Goal: Navigation & Orientation: Find specific page/section

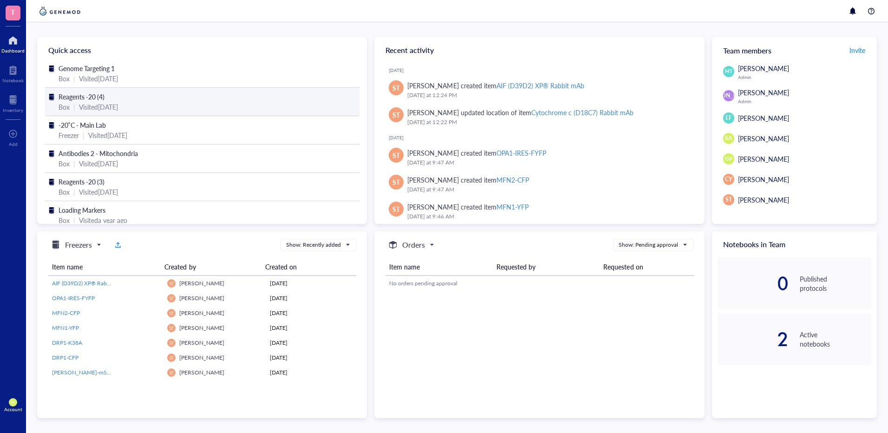
click at [82, 105] on div "Visited [DATE]" at bounding box center [98, 107] width 39 height 10
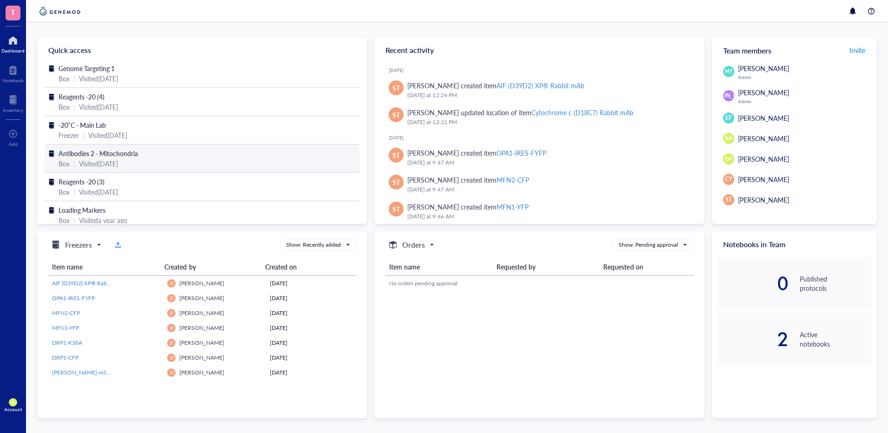
click at [88, 152] on span "Antibodies 2 - Mitochondria" at bounding box center [98, 153] width 79 height 9
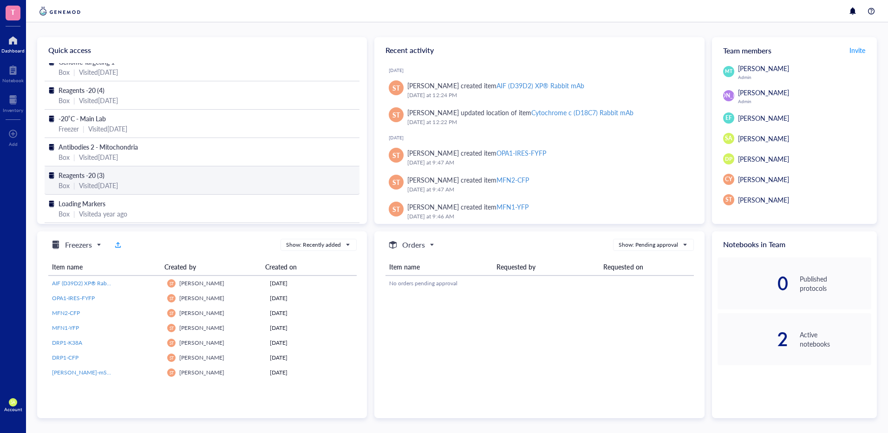
click at [106, 180] on div "Visited [DATE]" at bounding box center [98, 185] width 39 height 10
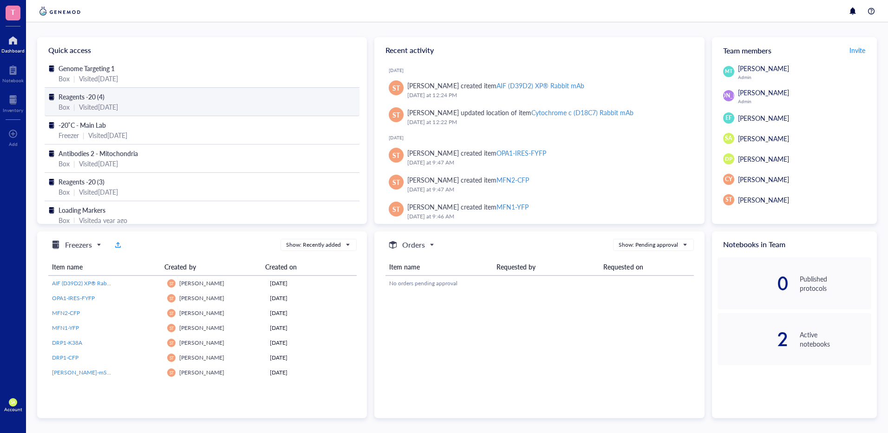
click at [86, 102] on div "Visited [DATE]" at bounding box center [98, 107] width 39 height 10
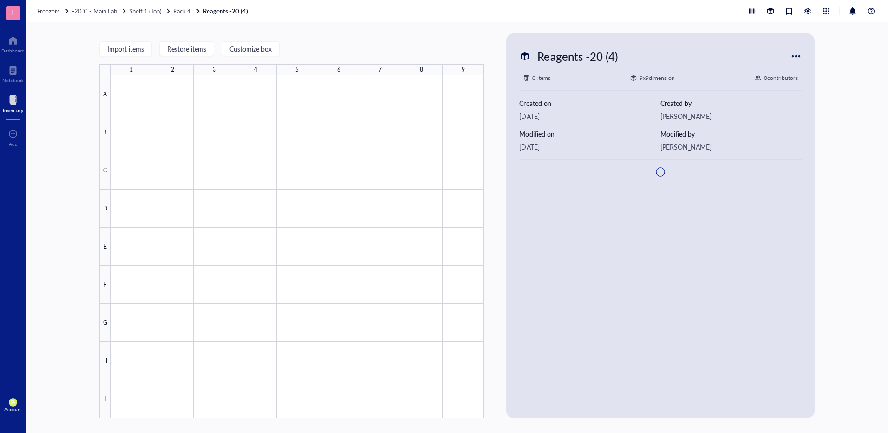
type textarea "Keep everyone on the same page…"
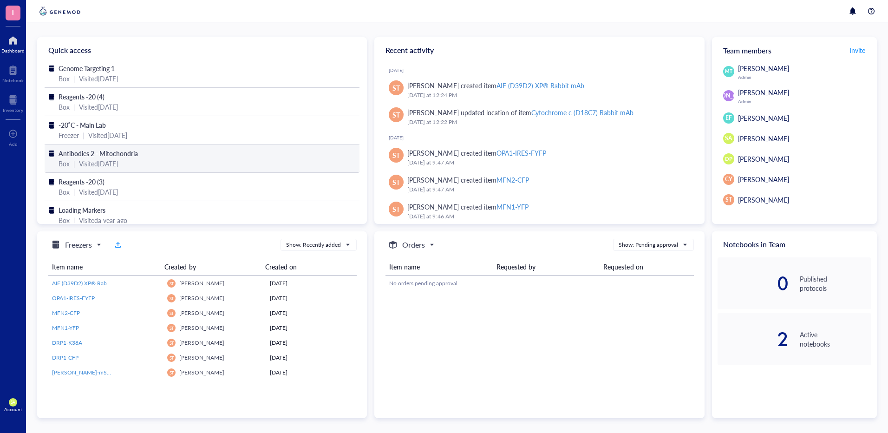
click at [79, 159] on div "Visited [DATE]" at bounding box center [98, 163] width 39 height 10
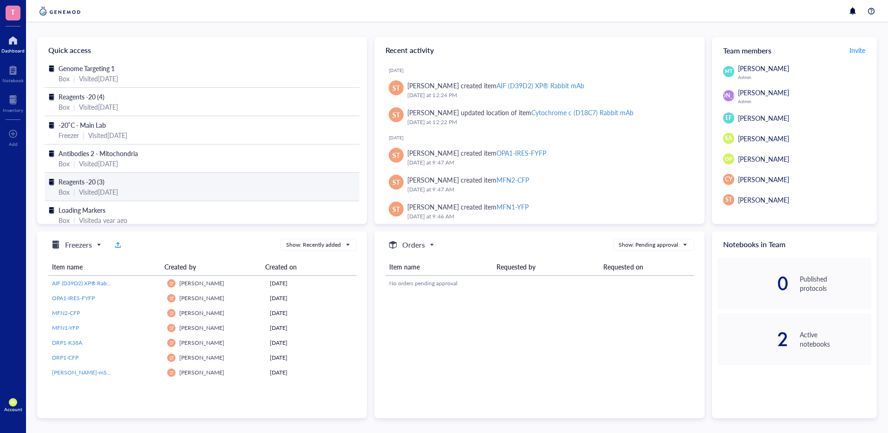
scroll to position [10, 0]
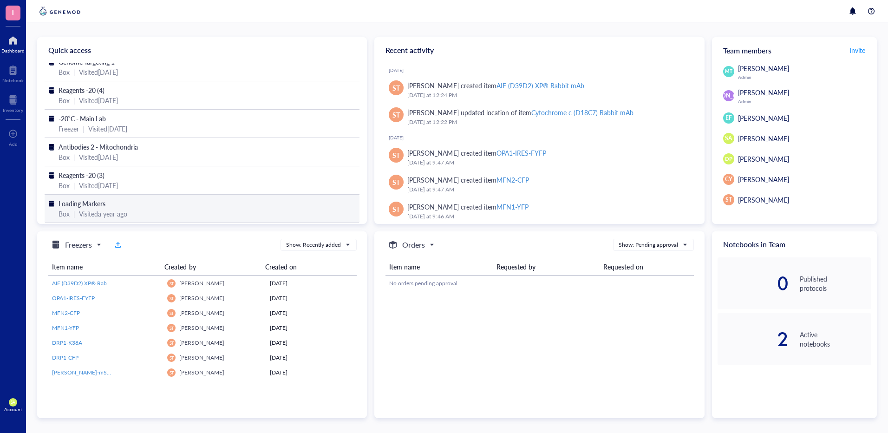
click at [105, 202] on span "Loading Markers" at bounding box center [82, 203] width 47 height 9
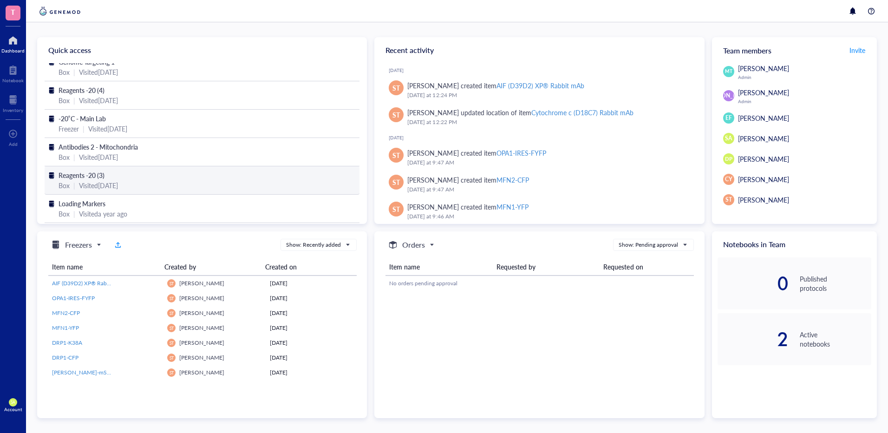
scroll to position [10, 0]
click at [7, 42] on div at bounding box center [12, 40] width 23 height 15
click at [14, 45] on div at bounding box center [12, 40] width 23 height 15
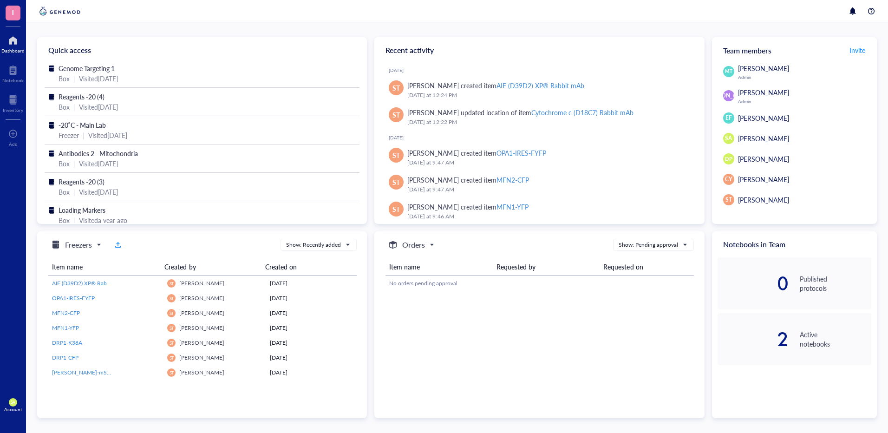
scroll to position [85, 0]
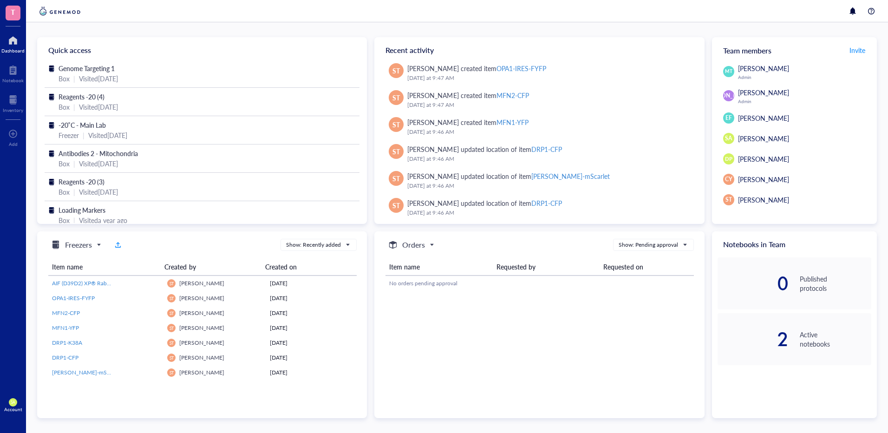
click at [524, 265] on th "Requested by" at bounding box center [546, 266] width 107 height 17
click at [605, 265] on th "Requested on" at bounding box center [647, 266] width 94 height 17
click at [97, 247] on span "Freezers" at bounding box center [75, 244] width 50 height 11
click at [77, 262] on h5 "Freezers" at bounding box center [76, 260] width 23 height 10
click at [78, 52] on div "Quick access" at bounding box center [202, 50] width 330 height 26
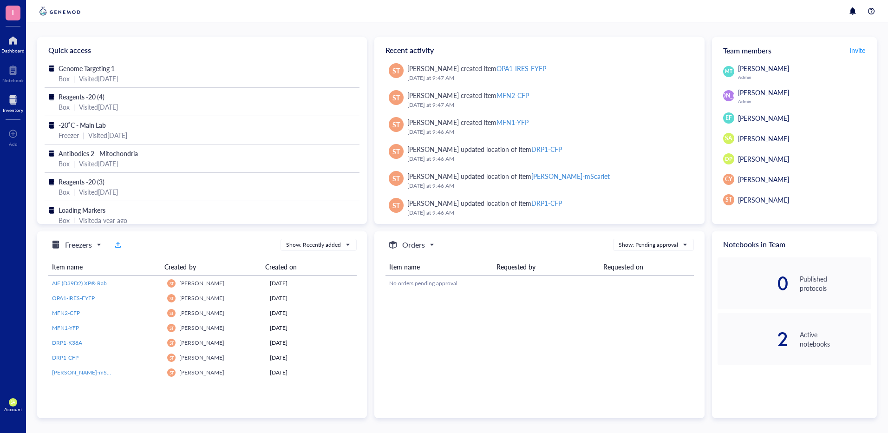
click at [14, 100] on div at bounding box center [13, 99] width 20 height 15
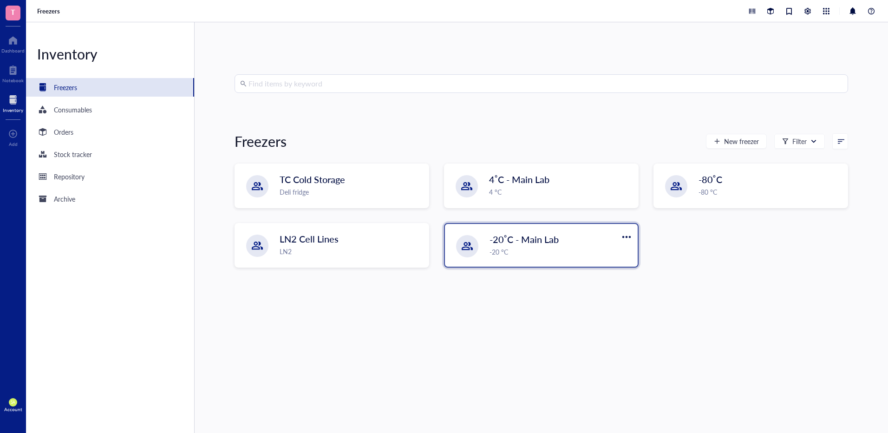
click at [543, 233] on span "-20˚C - Main Lab" at bounding box center [524, 239] width 69 height 13
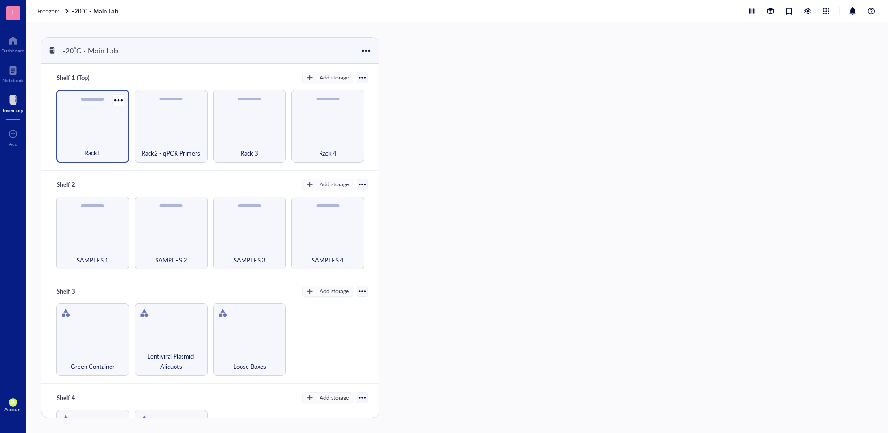
click at [98, 124] on div "Rack1" at bounding box center [92, 126] width 73 height 73
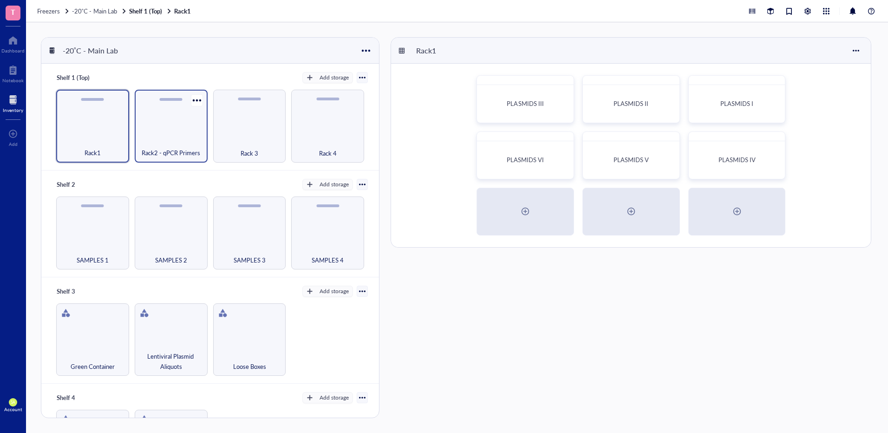
click at [152, 126] on div "Rack2 - qPCR Primers" at bounding box center [171, 126] width 73 height 73
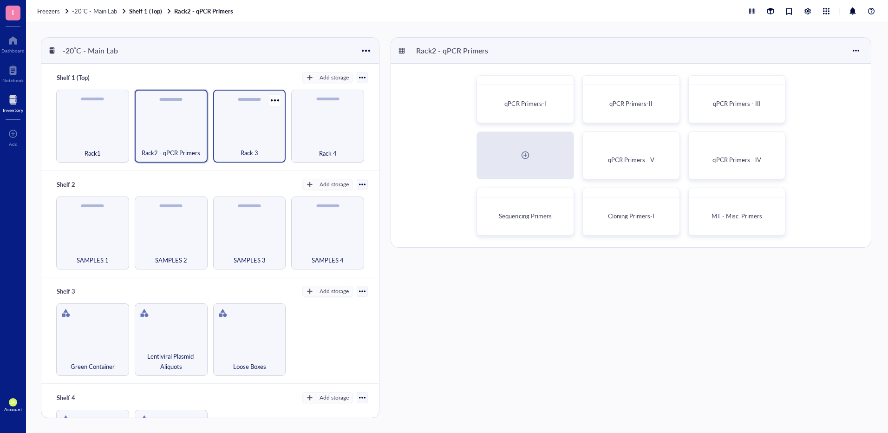
click at [227, 138] on div "Rack 3" at bounding box center [250, 147] width 64 height 20
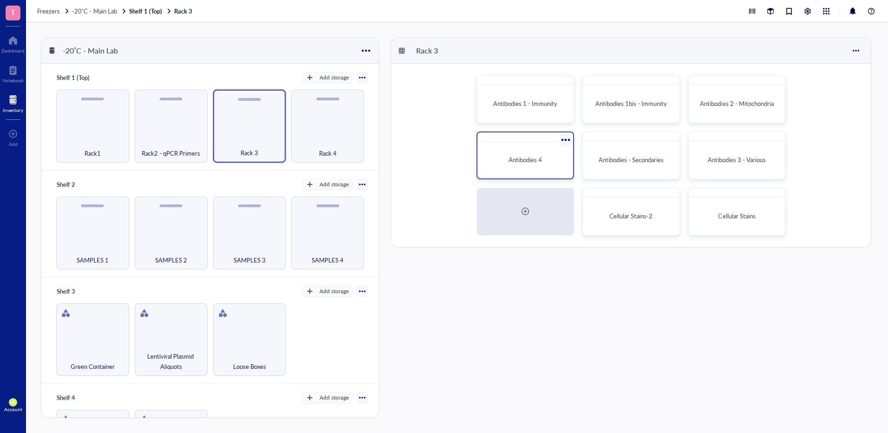
click at [552, 162] on div "Antibodies 4" at bounding box center [525, 159] width 81 height 9
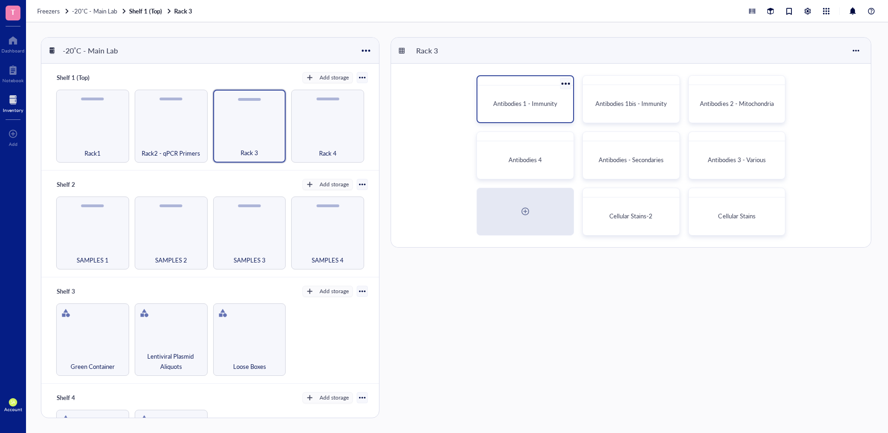
click at [507, 111] on div "Antibodies 1 - Immunity" at bounding box center [525, 103] width 88 height 29
click at [617, 95] on div "Antibodies 1bis - Immunity" at bounding box center [631, 103] width 88 height 29
click at [725, 108] on div "Antibodies 2 - Mitochondria" at bounding box center [737, 103] width 81 height 9
click at [744, 162] on span "Antibodies 3 - Various" at bounding box center [737, 159] width 58 height 9
click at [331, 136] on div "Rack 4" at bounding box center [327, 126] width 73 height 73
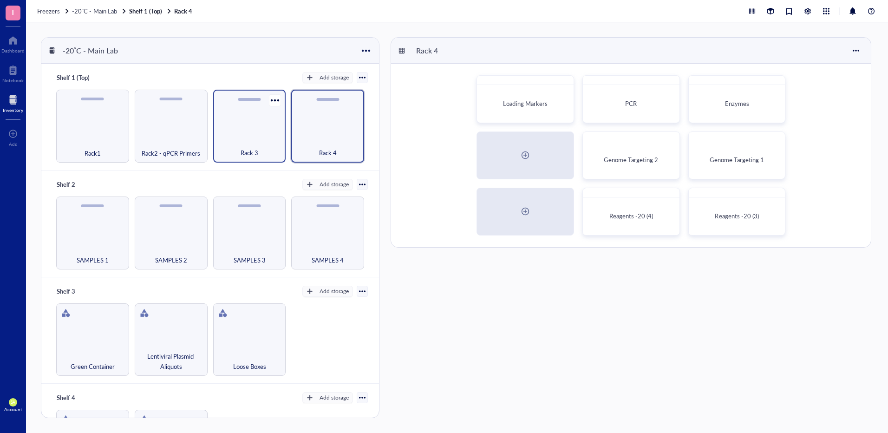
click at [245, 137] on div "Rack 3" at bounding box center [250, 147] width 64 height 20
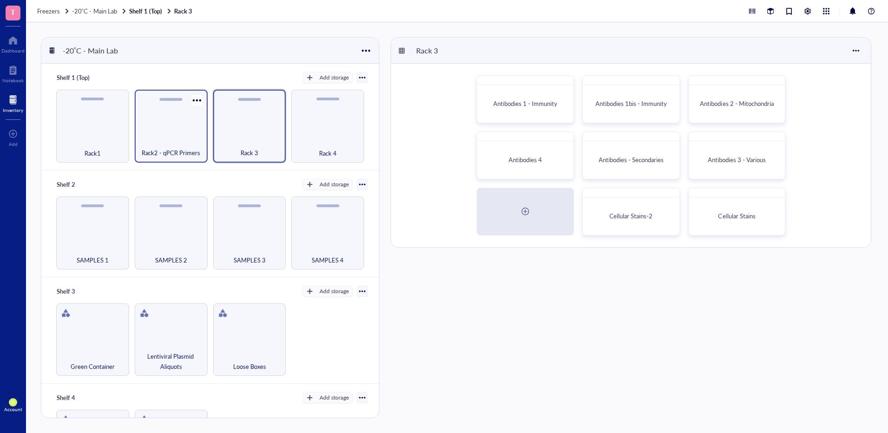
click at [169, 137] on div "Rack2 - qPCR Primers" at bounding box center [171, 147] width 64 height 20
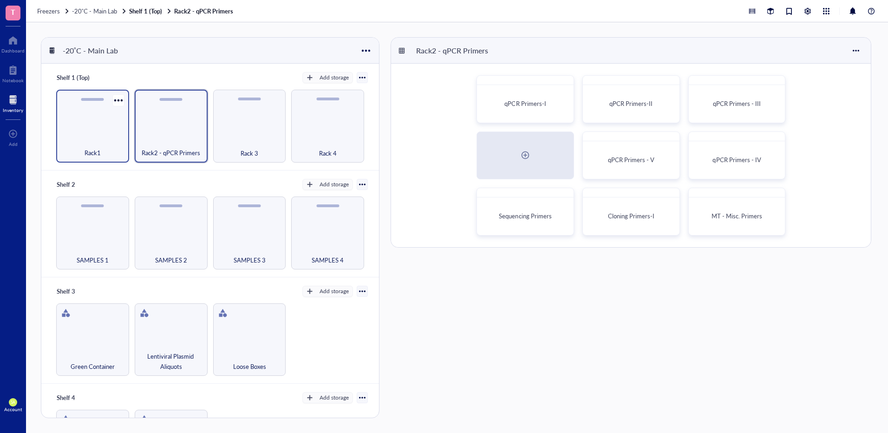
click at [91, 137] on div "Rack1" at bounding box center [93, 147] width 64 height 20
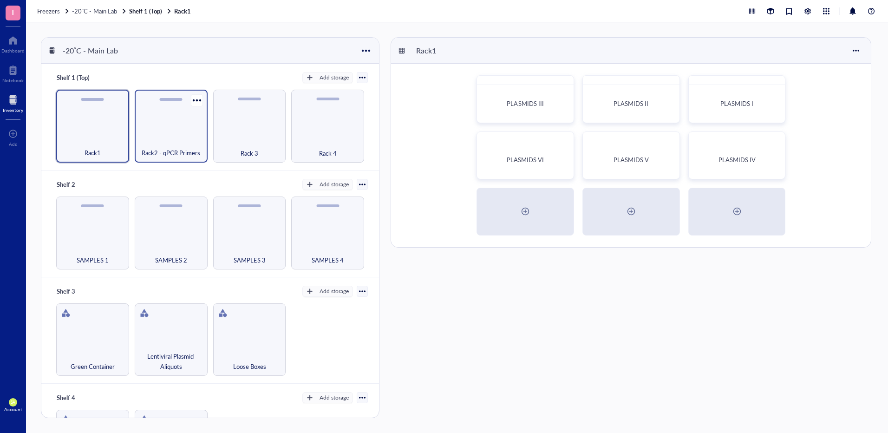
click at [183, 124] on div "Rack2 - qPCR Primers" at bounding box center [171, 126] width 73 height 73
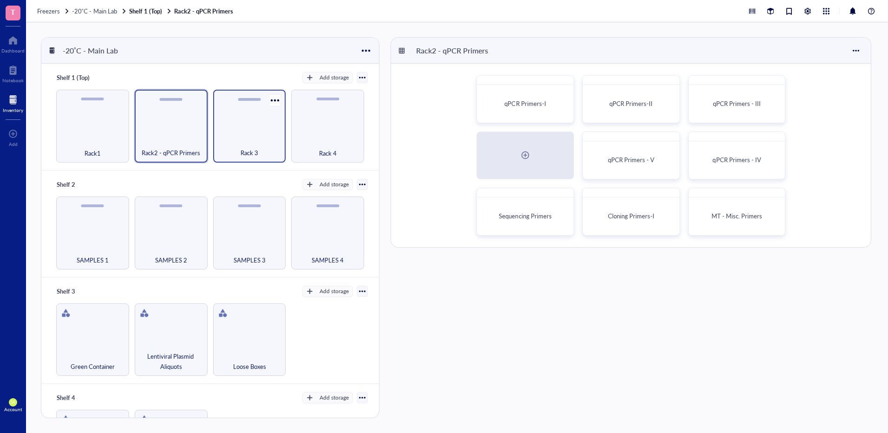
click at [249, 123] on div "Rack 3" at bounding box center [249, 126] width 73 height 73
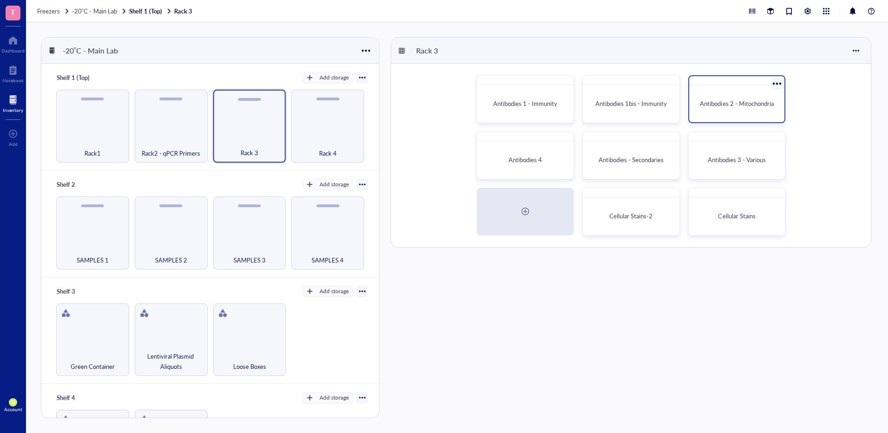
click at [728, 95] on div "Antibodies 2 - Mitochondria" at bounding box center [737, 103] width 88 height 29
click at [545, 170] on div "Antibodies 4" at bounding box center [525, 159] width 88 height 29
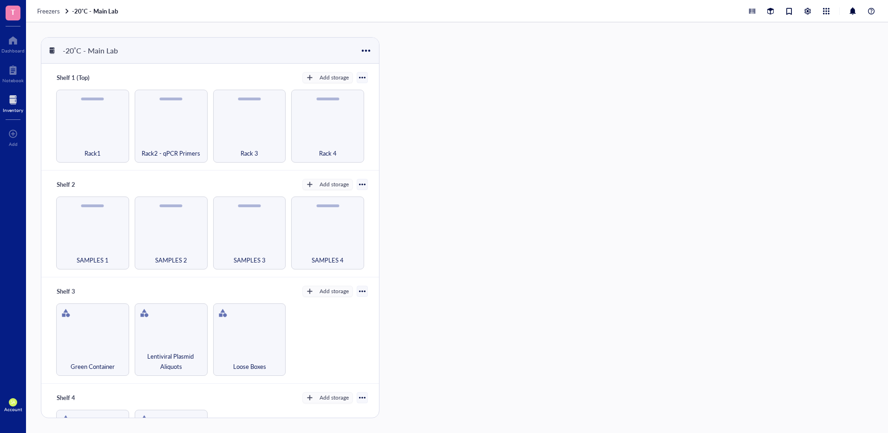
click at [13, 109] on div "Inventory" at bounding box center [13, 110] width 20 height 6
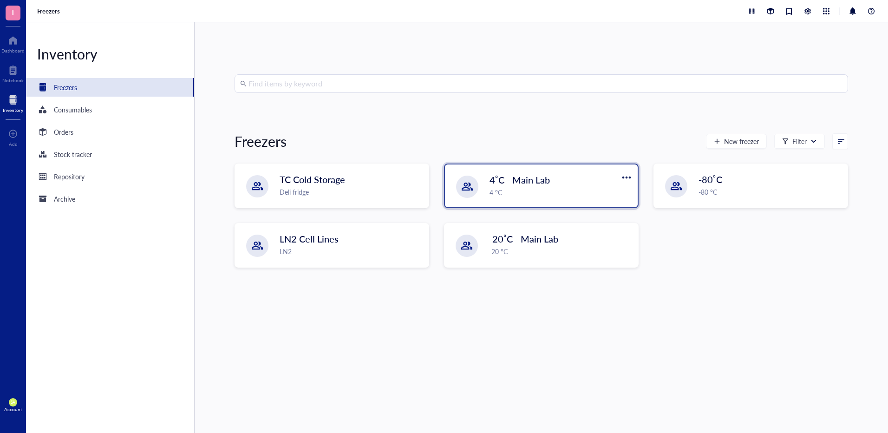
click at [560, 183] on div "4˚C - Main Lab" at bounding box center [551, 179] width 123 height 13
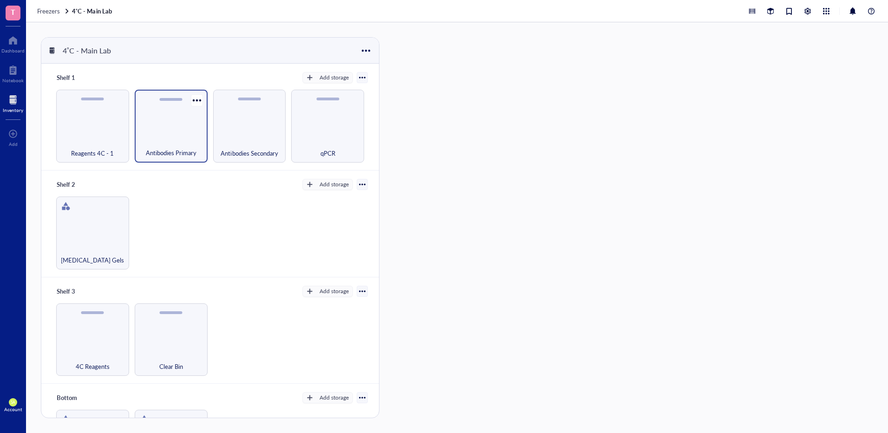
click at [180, 127] on div "Antibodies Primary" at bounding box center [171, 126] width 73 height 73
click at [605, 99] on div "Antibodies Primary" at bounding box center [631, 103] width 81 height 9
